Goal: Information Seeking & Learning: Learn about a topic

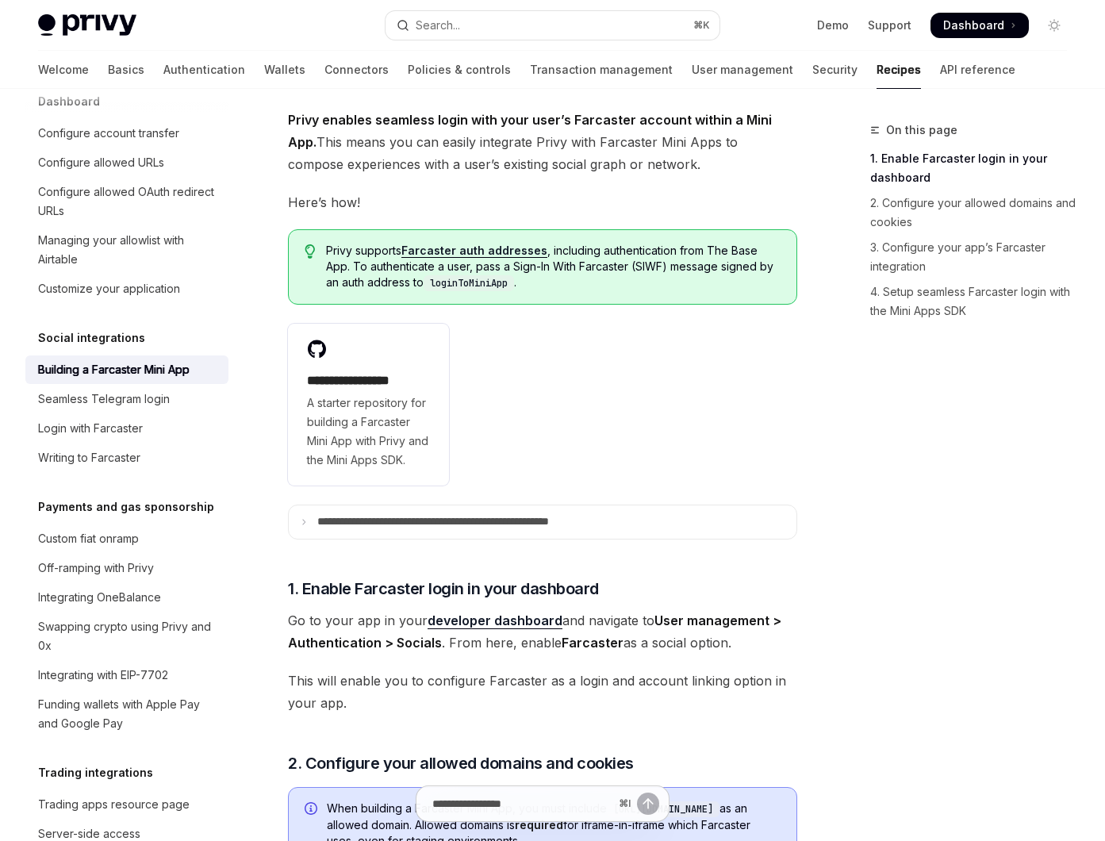
scroll to position [197, 0]
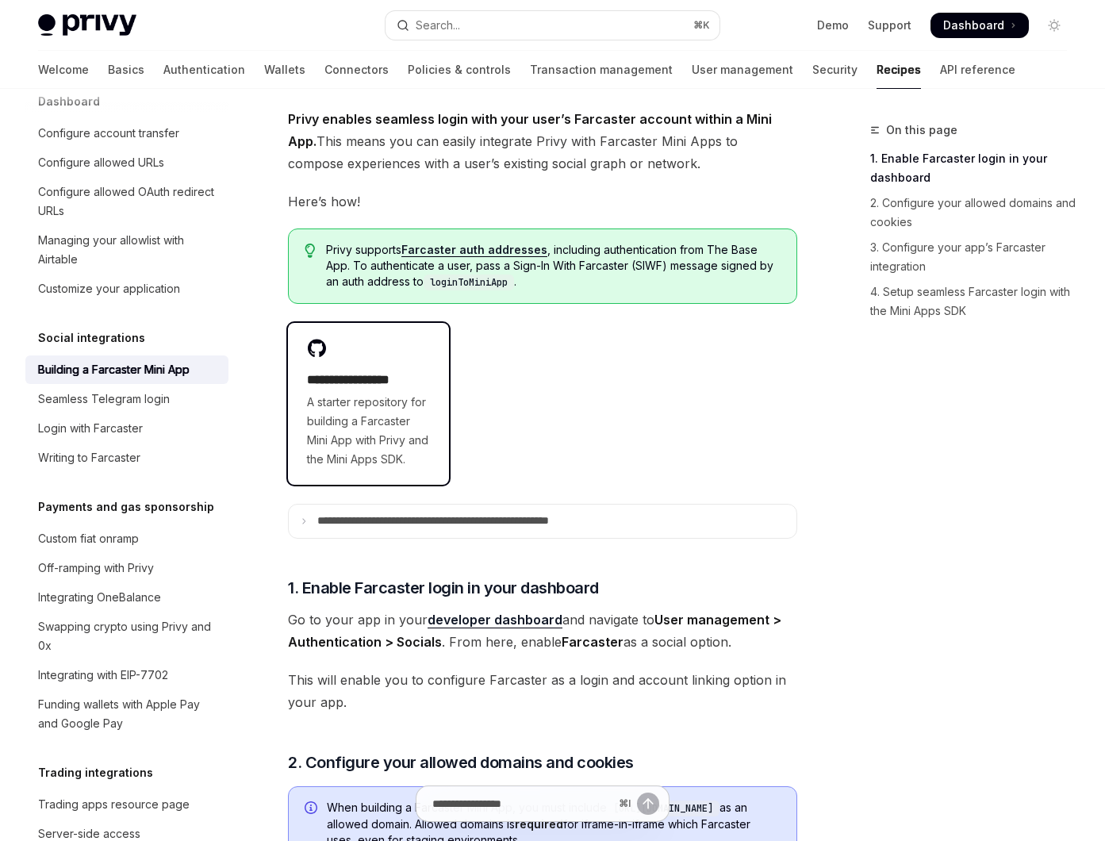
click at [427, 425] on span "A starter repository for building a Farcaster Mini App with Privy and the Mini …" at bounding box center [368, 431] width 123 height 76
click at [424, 396] on span "A starter repository for building a Farcaster Mini App with Privy and the Mini …" at bounding box center [368, 431] width 123 height 76
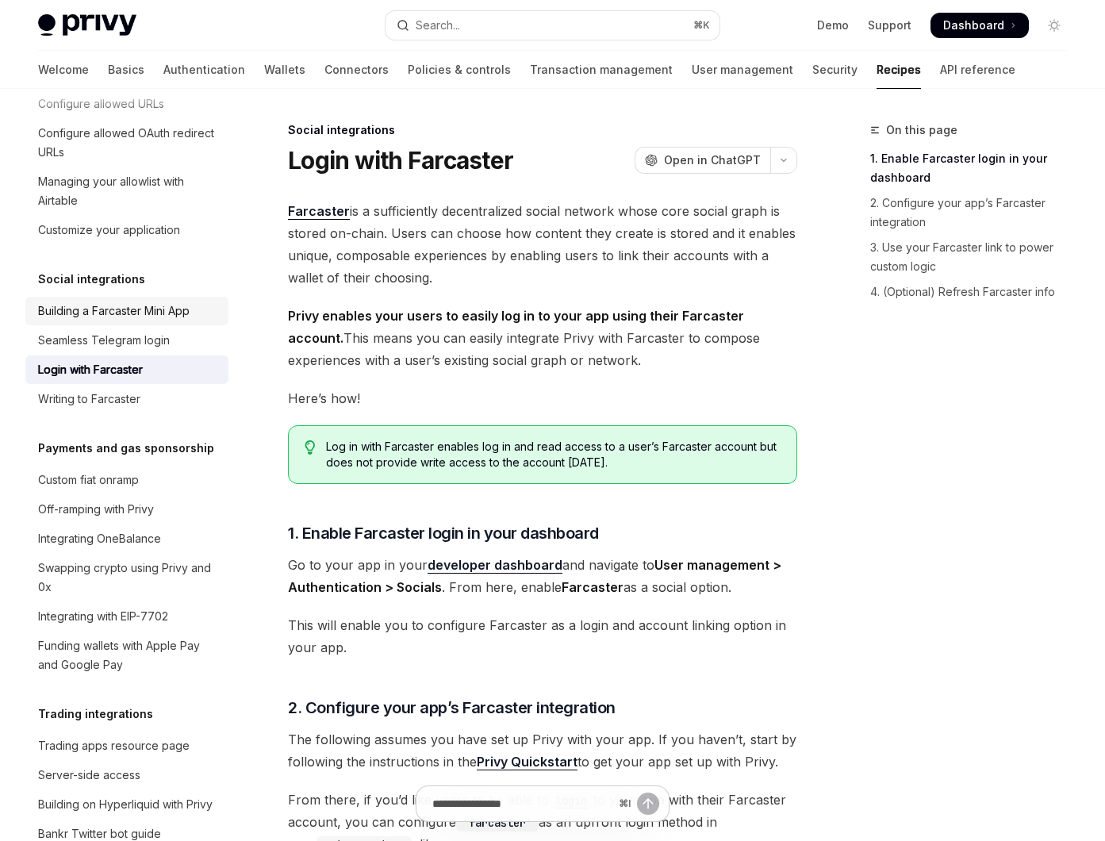
click at [160, 320] on div "Building a Farcaster Mini App" at bounding box center [113, 310] width 151 height 19
type textarea "*"
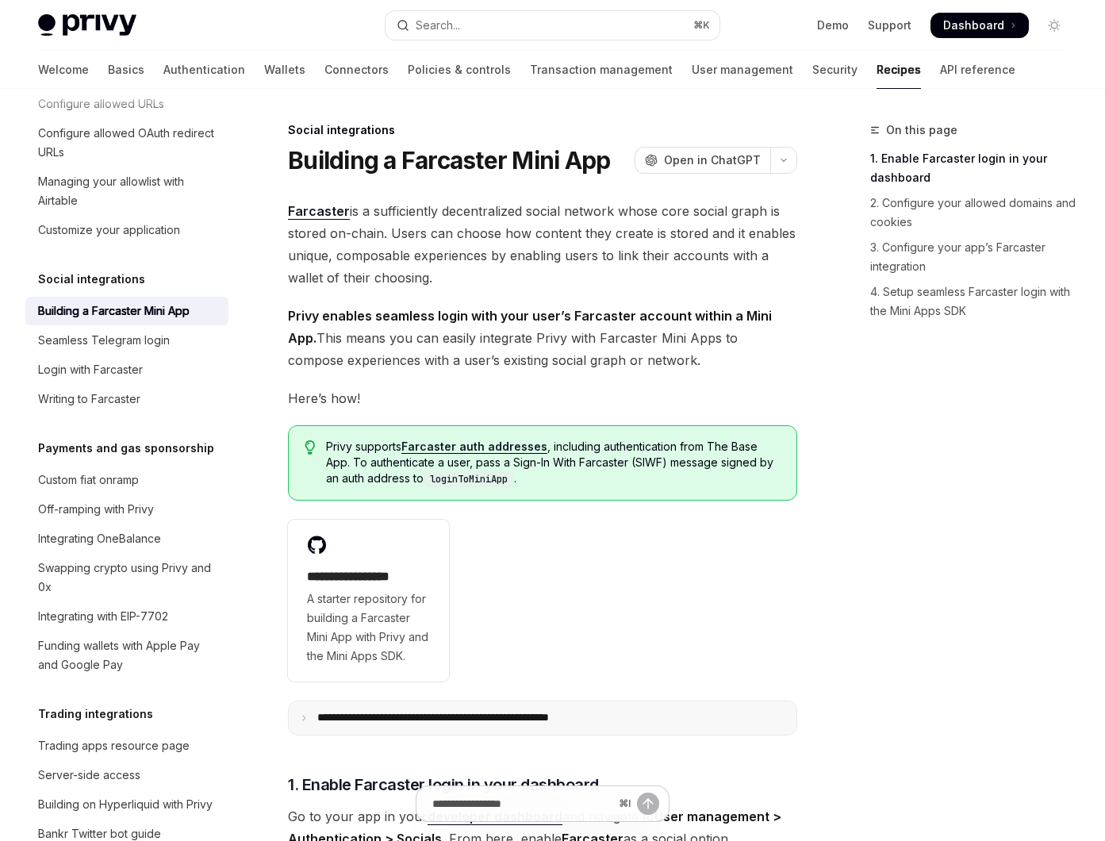
click at [307, 722] on icon at bounding box center [304, 718] width 8 height 8
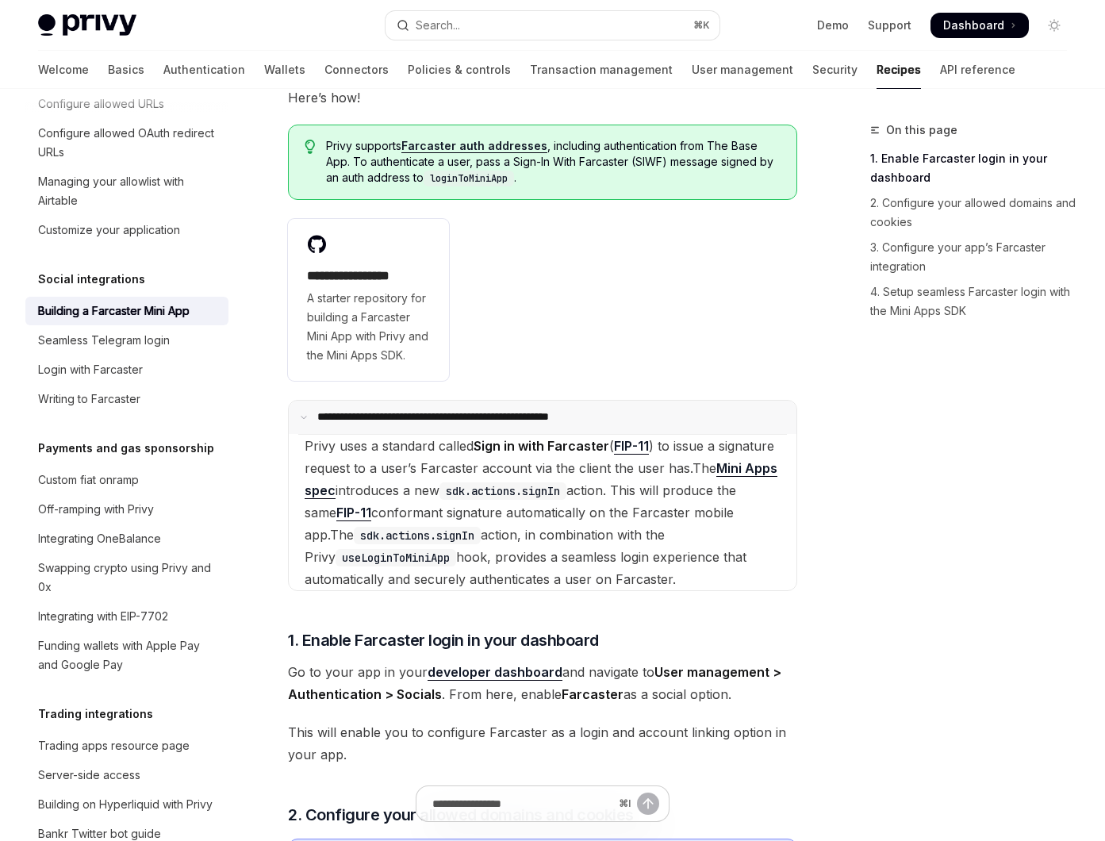
scroll to position [314, 0]
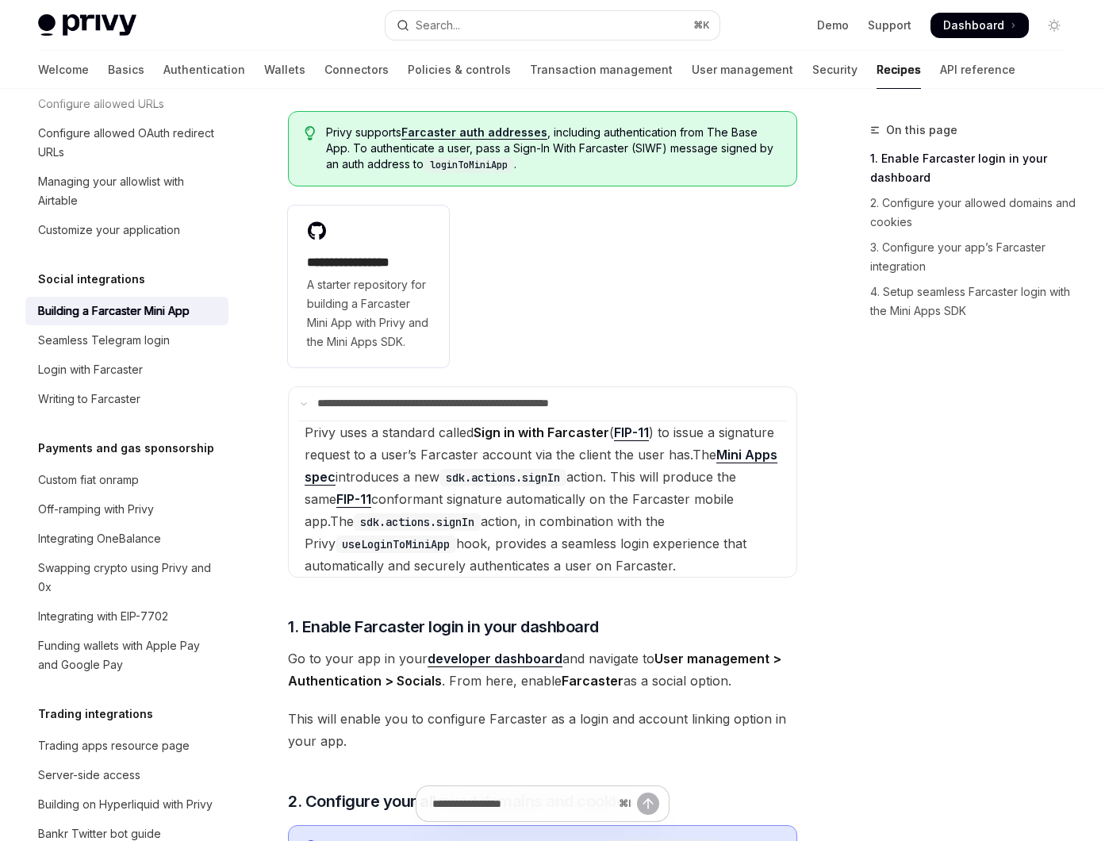
click at [640, 441] on link "FIP-11" at bounding box center [631, 432] width 35 height 17
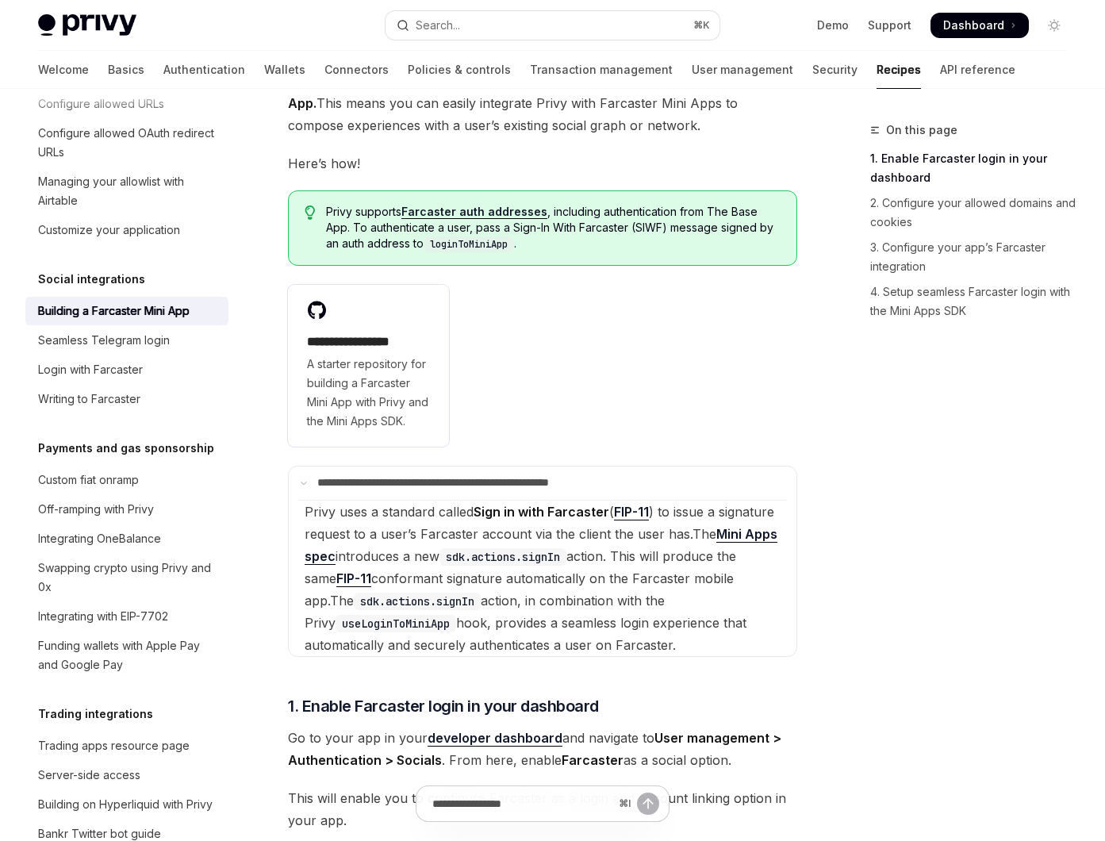
scroll to position [339, 0]
